Goal: Transaction & Acquisition: Subscribe to service/newsletter

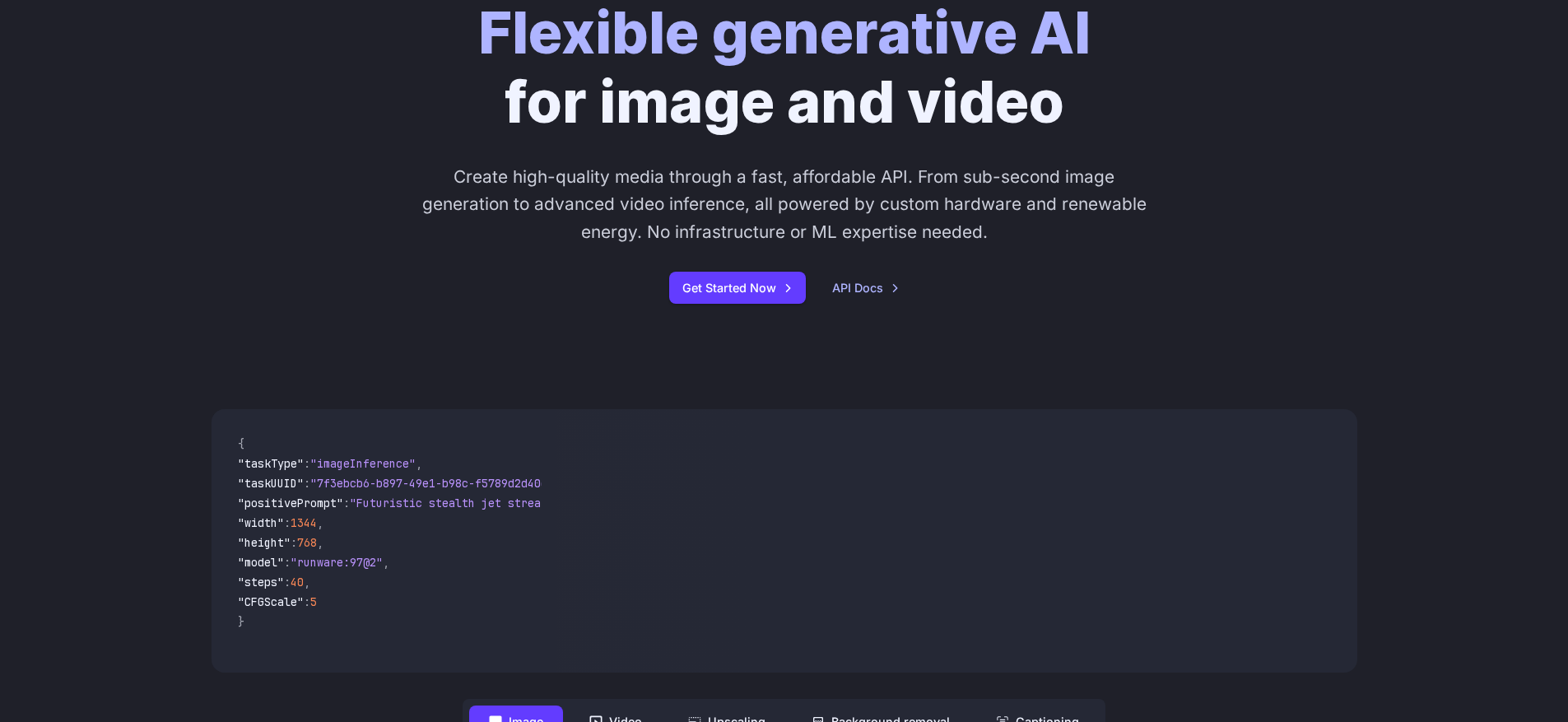
scroll to position [82, 0]
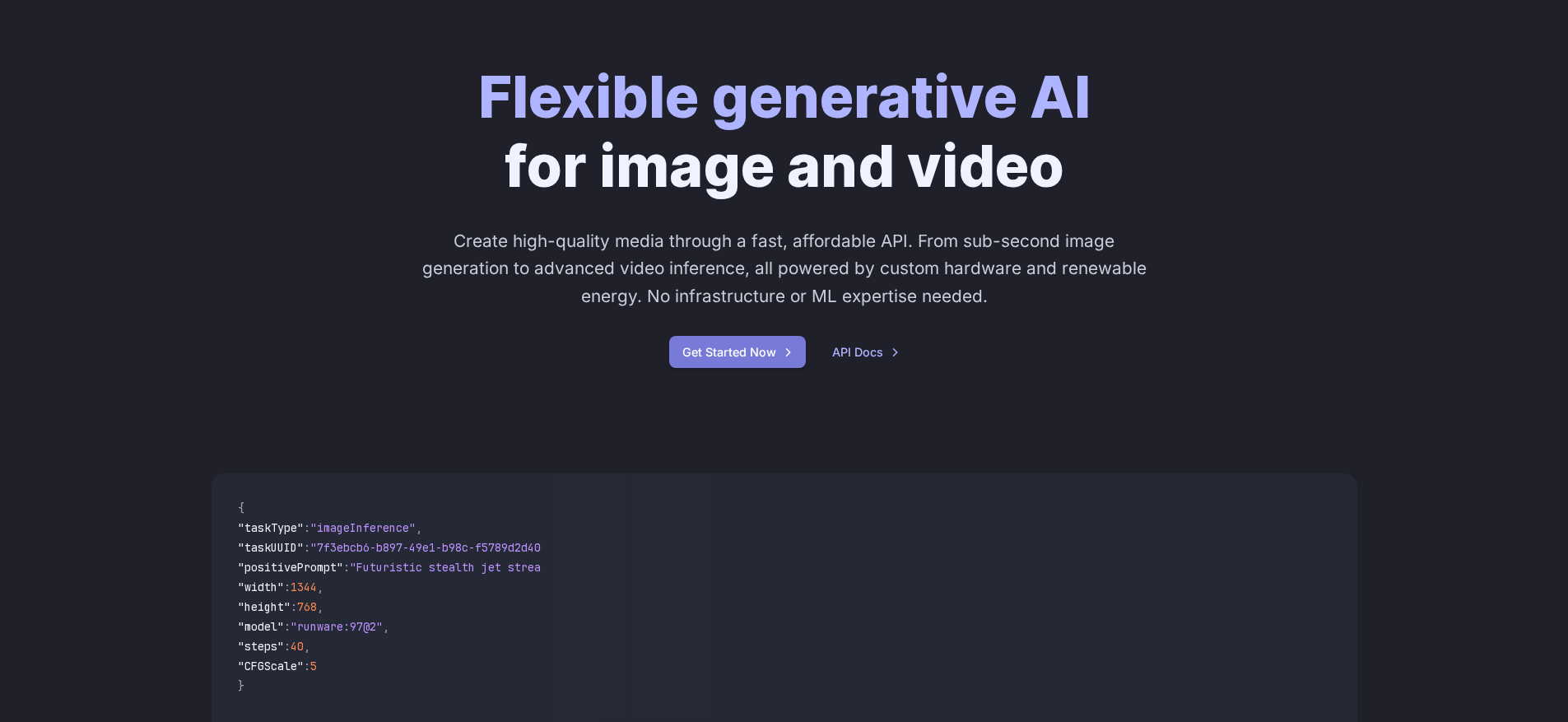
click at [750, 347] on link "Get Started Now" at bounding box center [737, 352] width 137 height 32
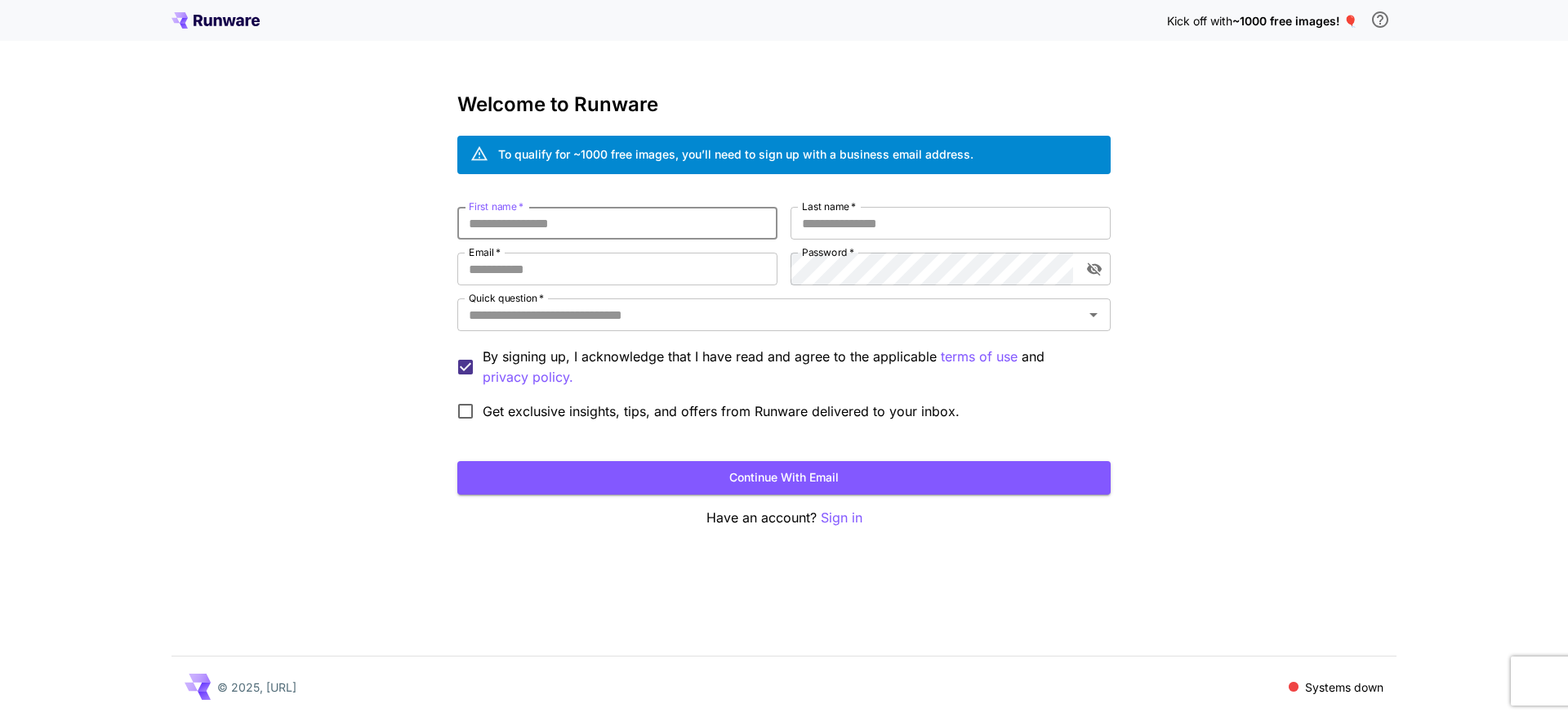
click at [572, 222] on input "First name   *" at bounding box center [618, 223] width 321 height 33
drag, startPoint x: 502, startPoint y: 160, endPoint x: 609, endPoint y: 152, distance: 107.3
click at [609, 152] on div "To qualify for ~1000 free images, you’ll need to sign up with a business email …" at bounding box center [736, 154] width 475 height 17
click at [564, 176] on div "Welcome to Runware To qualify for ~1000 free images, you’ll need to sign up wit…" at bounding box center [784, 310] width 653 height 435
drag, startPoint x: 698, startPoint y: 157, endPoint x: 754, endPoint y: 154, distance: 56.1
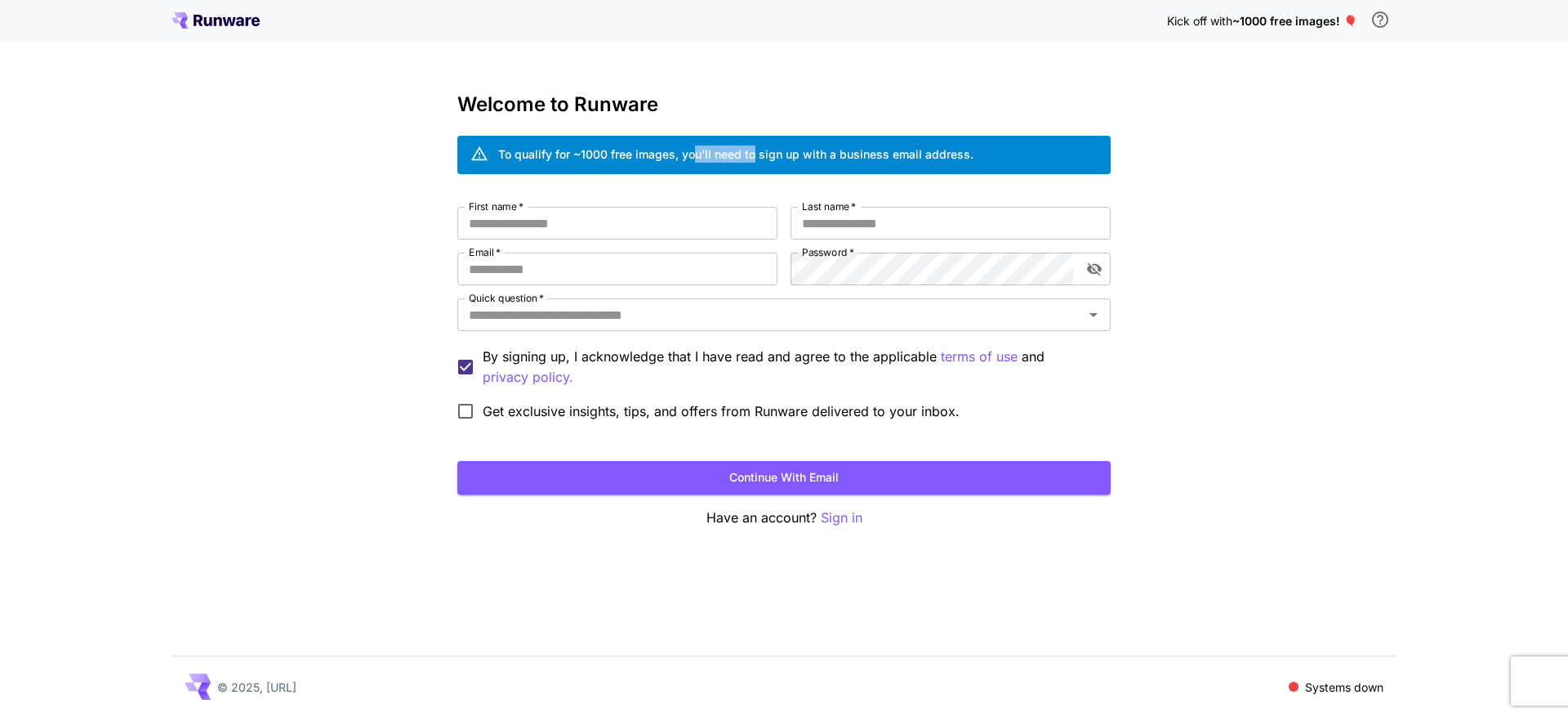
click at [754, 154] on div "To qualify for ~1000 free images, you’ll need to sign up with a business email …" at bounding box center [736, 154] width 475 height 17
click at [816, 150] on div "To qualify for ~1000 free images, you’ll need to sign up with a business email …" at bounding box center [736, 154] width 475 height 17
